Goal: Find specific page/section: Find specific page/section

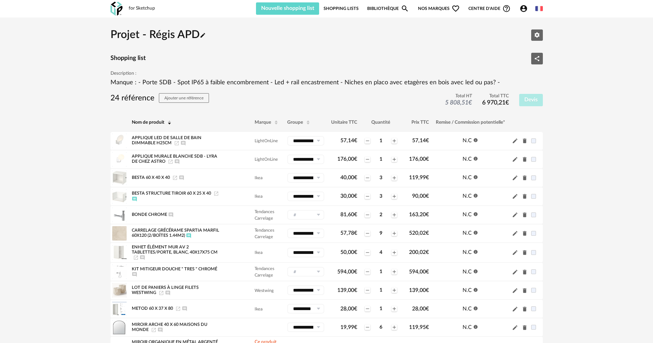
click at [338, 11] on link "Shopping Lists" at bounding box center [341, 8] width 35 height 12
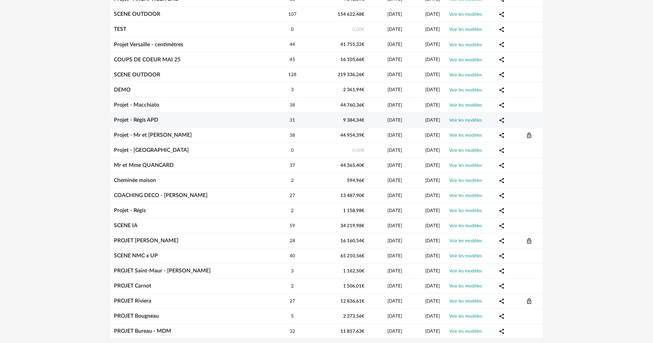
scroll to position [264, 0]
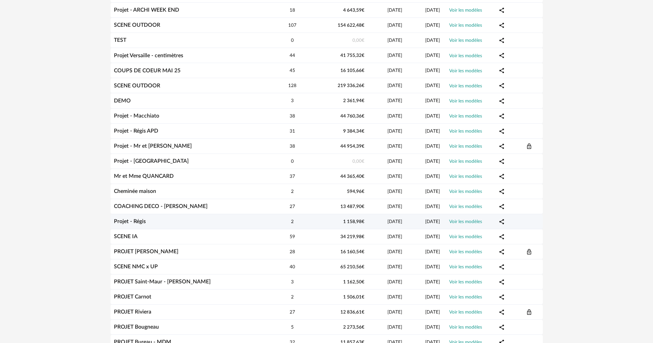
click at [135, 220] on link "Projet - Régis" at bounding box center [130, 221] width 32 height 5
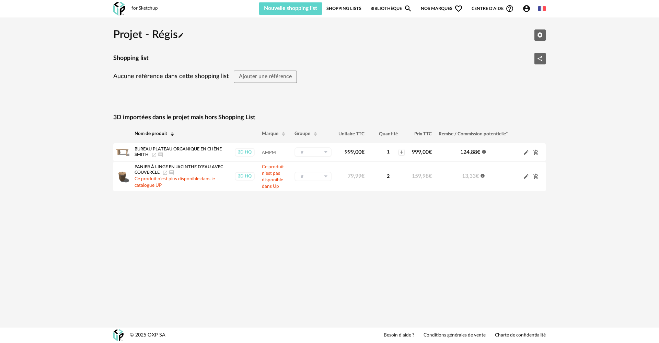
click at [353, 7] on link "Shopping Lists" at bounding box center [343, 8] width 35 height 12
